Goal: Task Accomplishment & Management: Manage account settings

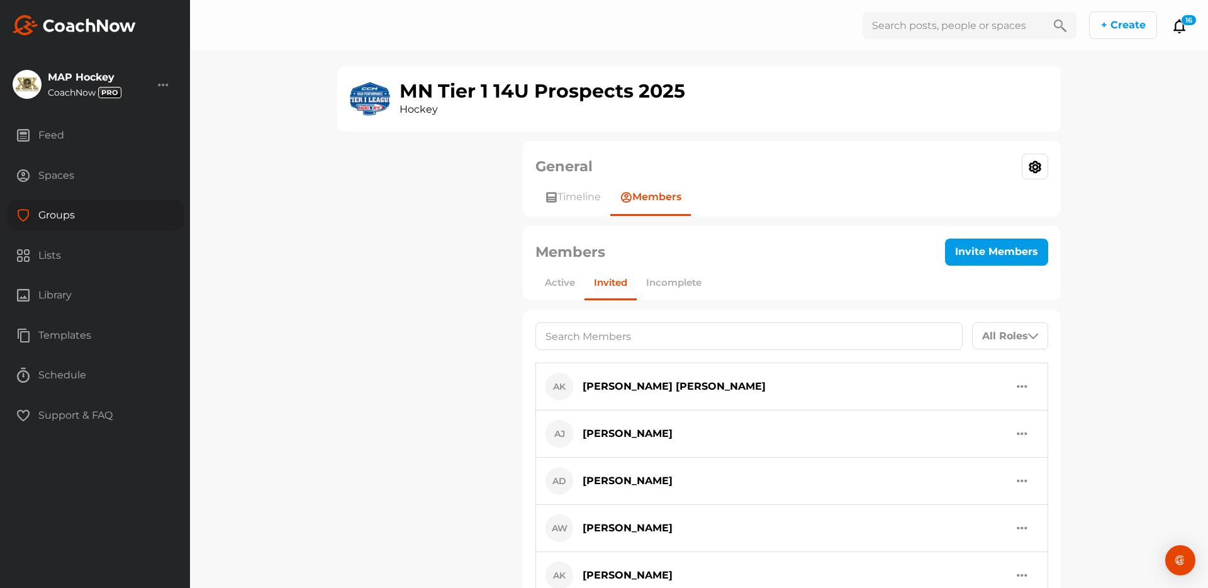
scroll to position [831, 0]
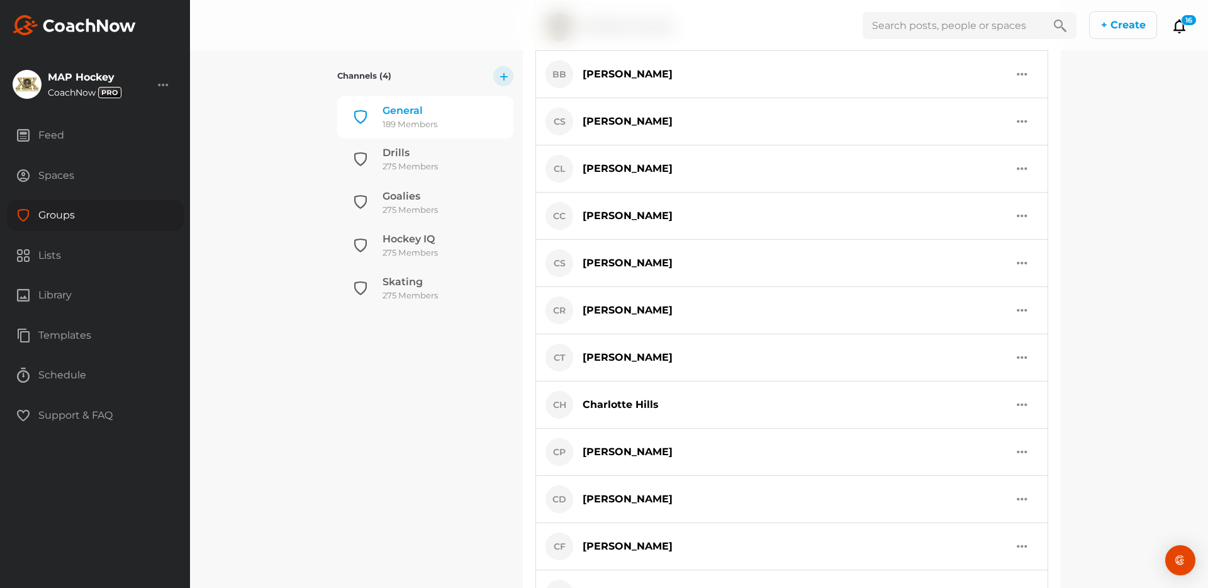
click at [72, 210] on div "Groups" at bounding box center [95, 214] width 177 height 31
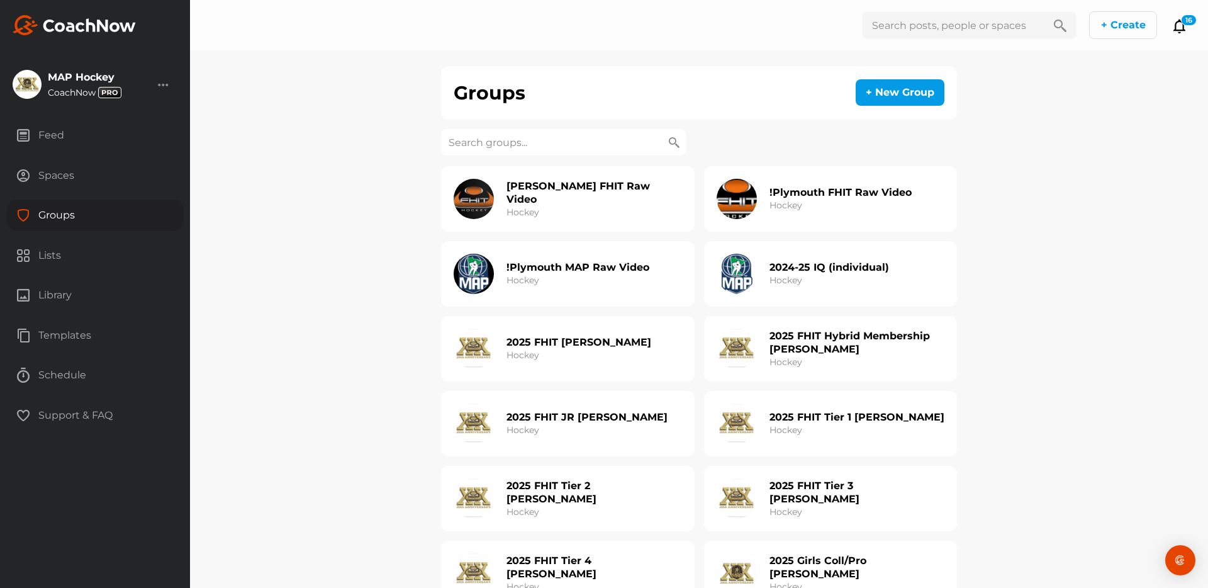
click at [560, 144] on input at bounding box center [563, 142] width 245 height 26
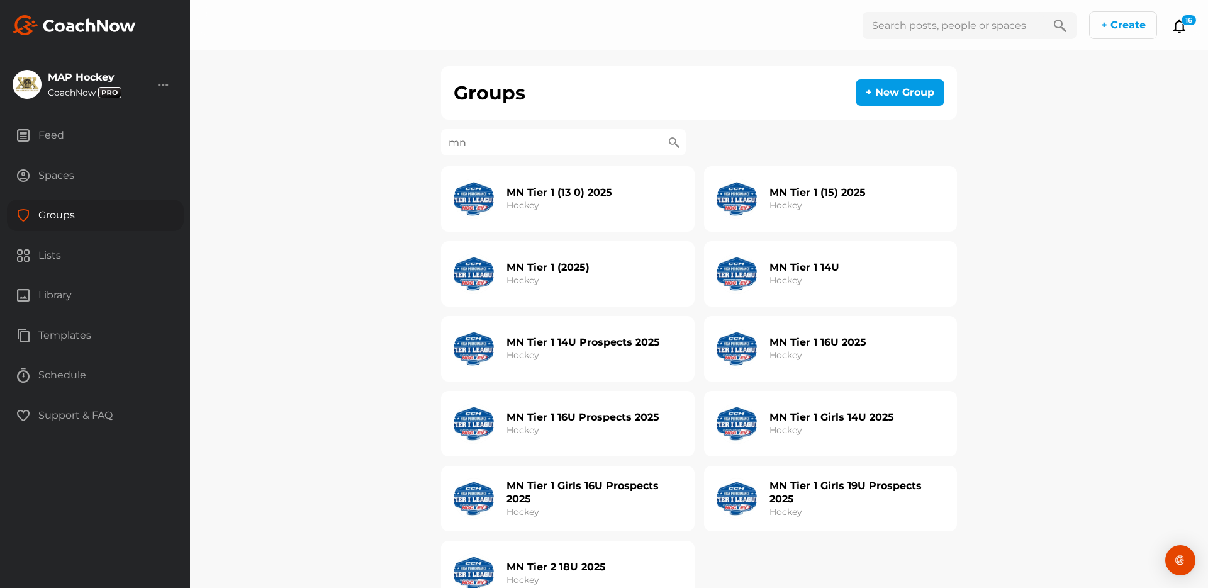
type input "mn"
click at [768, 349] on div "MN Tier 1 16U 2025 Hockey" at bounding box center [792, 348] width 150 height 40
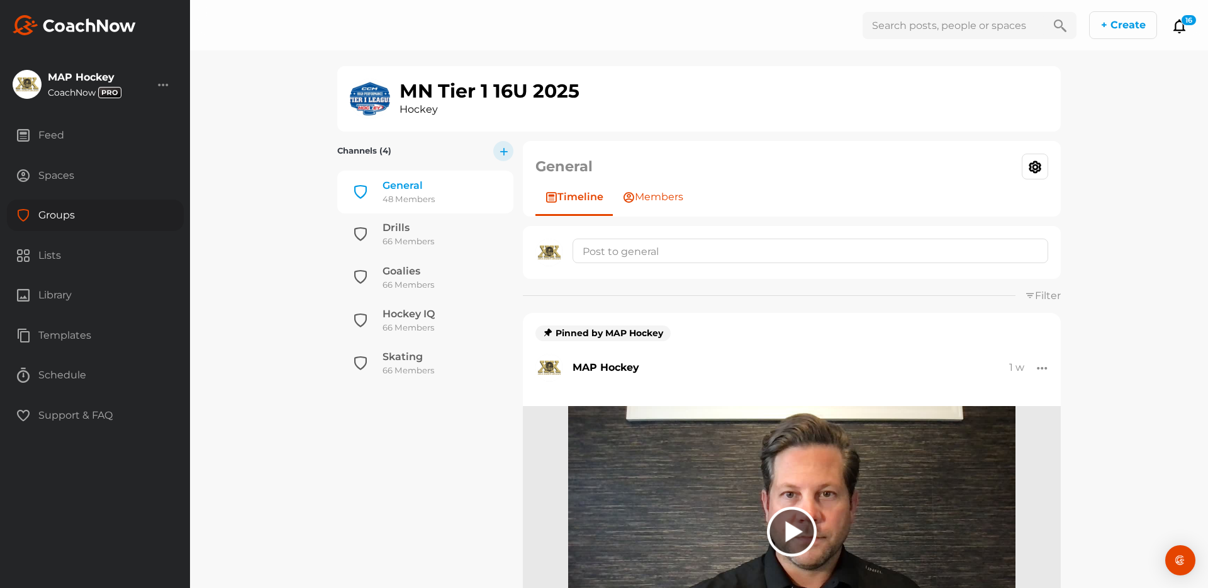
click at [653, 196] on span "Members" at bounding box center [659, 196] width 48 height 15
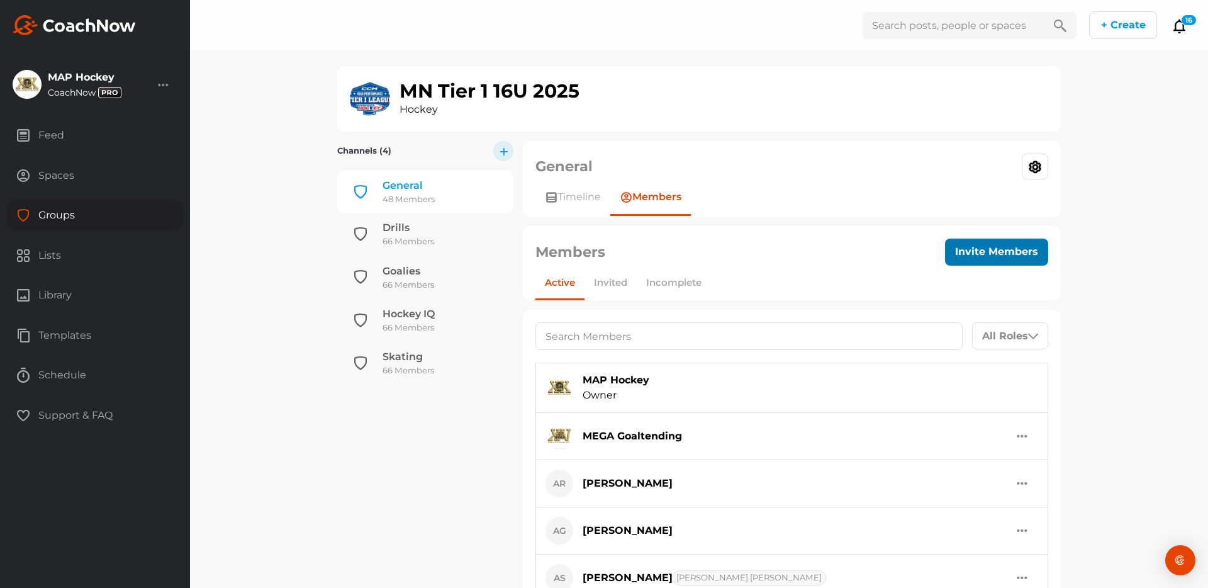
click at [986, 252] on button "Invite Members" at bounding box center [996, 251] width 103 height 27
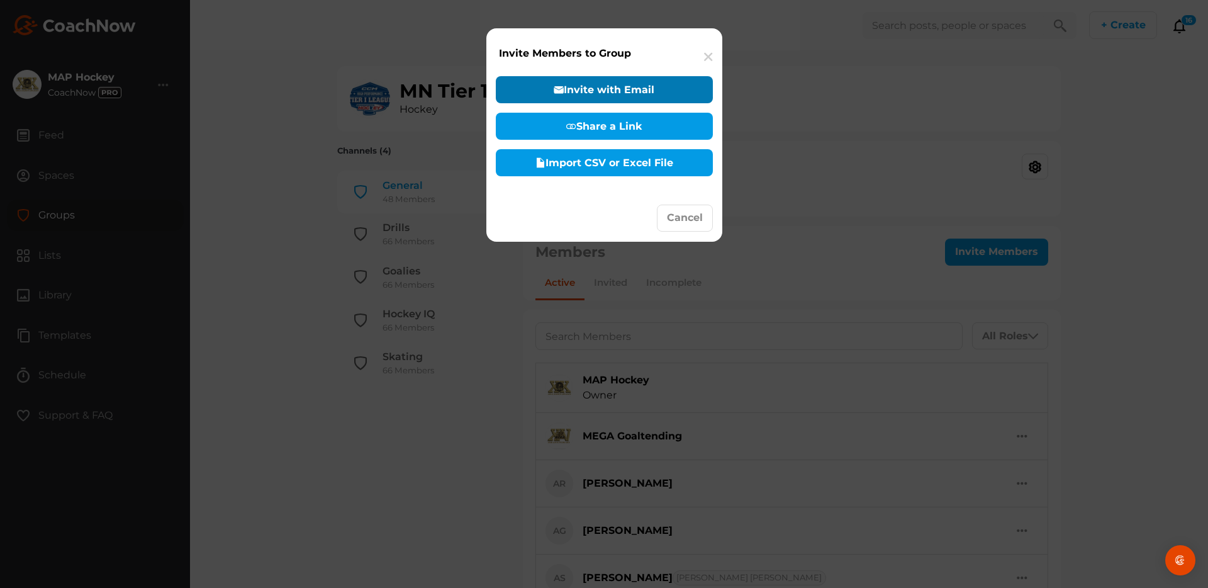
click at [610, 85] on button "Invite with Email" at bounding box center [604, 89] width 217 height 27
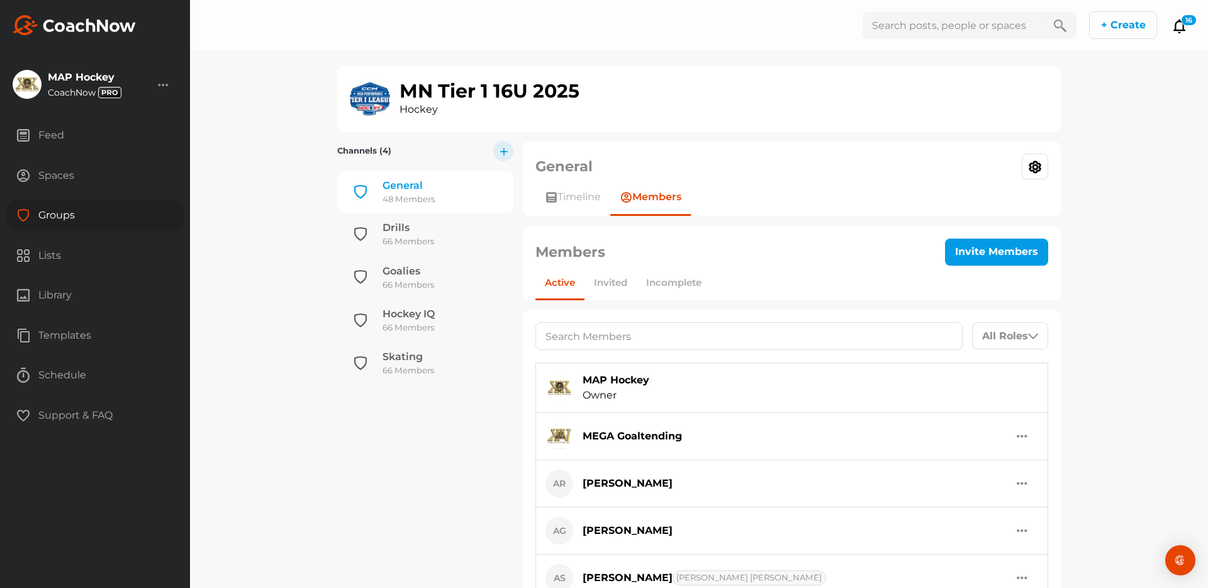
select select "player"
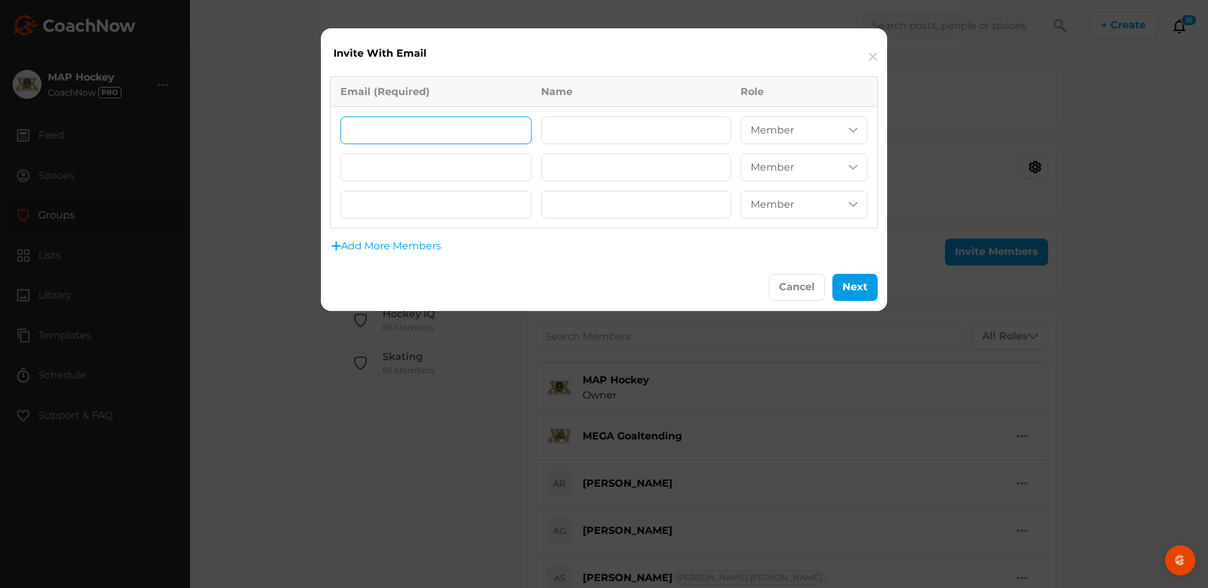
paste input "[EMAIL_ADDRESS][DOMAIN_NAME]"
type input "[EMAIL_ADDRESS][DOMAIN_NAME]"
paste input "[PERSON_NAME]"
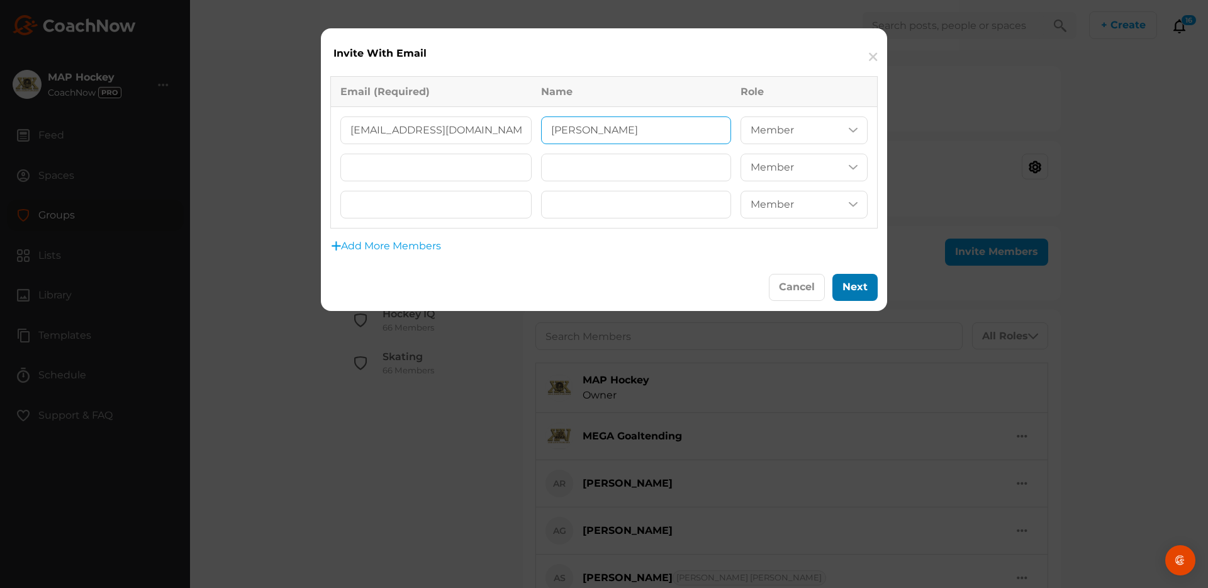
type input "[PERSON_NAME]"
click at [868, 293] on button "Next" at bounding box center [854, 287] width 45 height 27
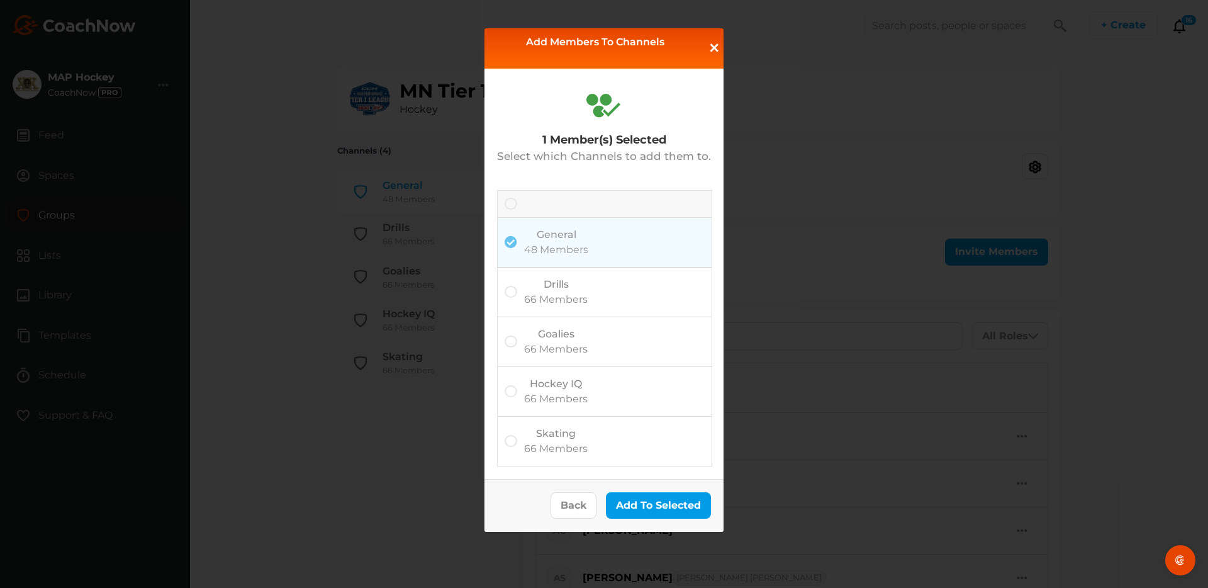
click at [512, 203] on icon at bounding box center [511, 204] width 13 height 13
click at [505, 198] on input "checkbox" at bounding box center [505, 198] width 0 height 0
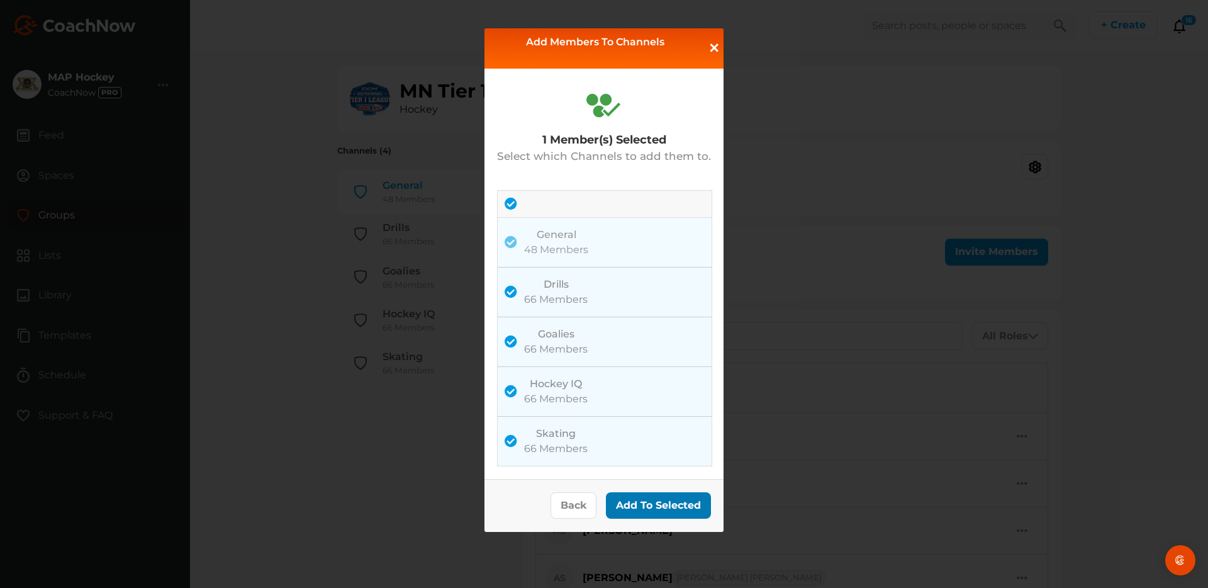
click at [649, 502] on button "Add To Selected" at bounding box center [658, 505] width 105 height 27
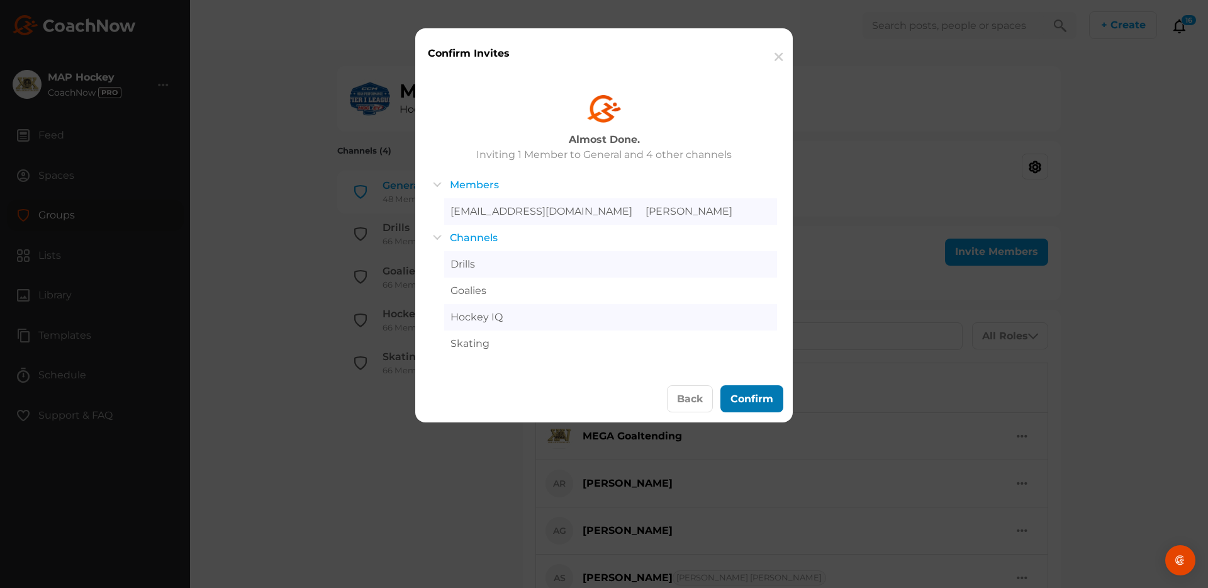
click at [742, 393] on button "Confirm" at bounding box center [751, 398] width 63 height 27
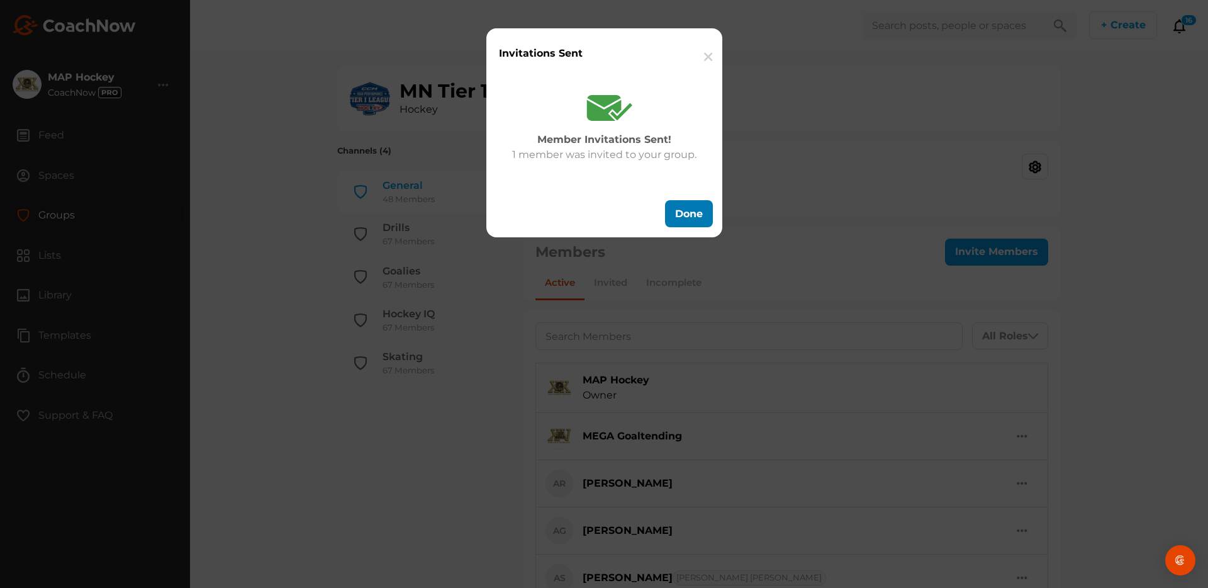
click at [685, 215] on button "Done" at bounding box center [689, 213] width 48 height 27
